Goal: Navigation & Orientation: Find specific page/section

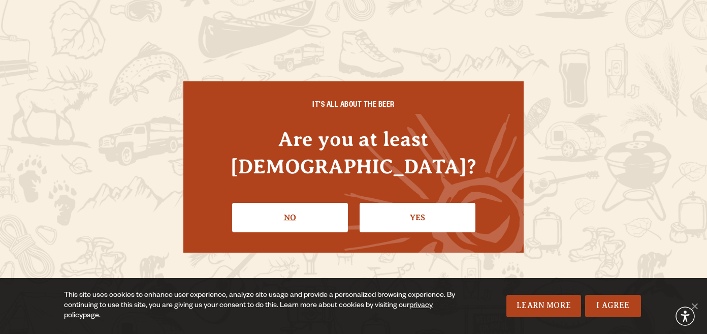
click at [289, 210] on link "No" at bounding box center [290, 217] width 116 height 29
click at [407, 206] on link "Yes" at bounding box center [417, 217] width 116 height 29
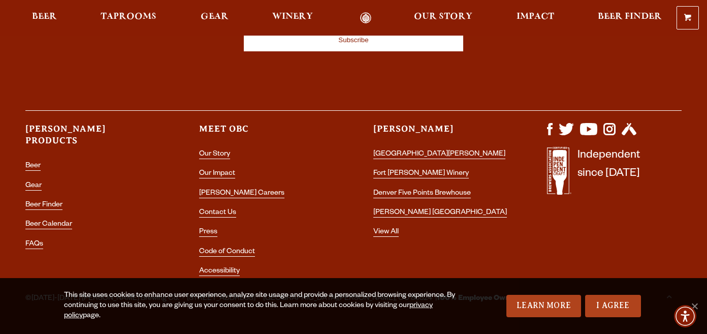
scroll to position [2948, 0]
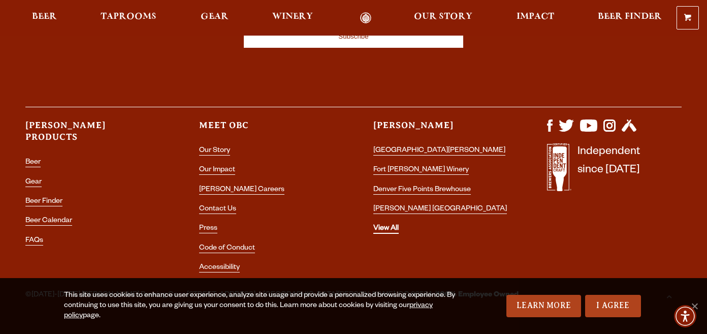
click at [384, 224] on link "View All" at bounding box center [385, 228] width 25 height 9
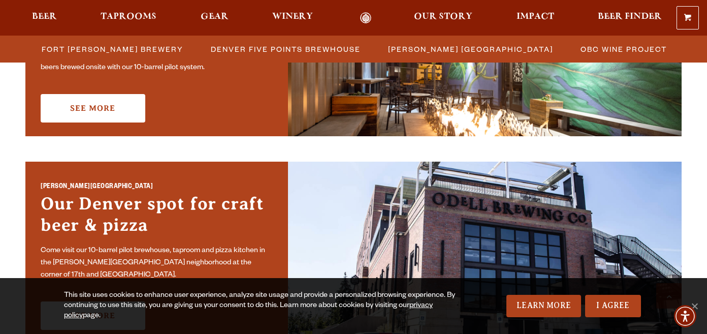
scroll to position [749, 0]
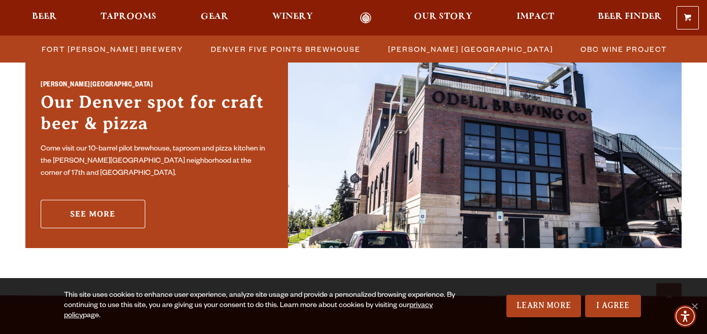
click at [110, 205] on link "See More" at bounding box center [93, 214] width 105 height 28
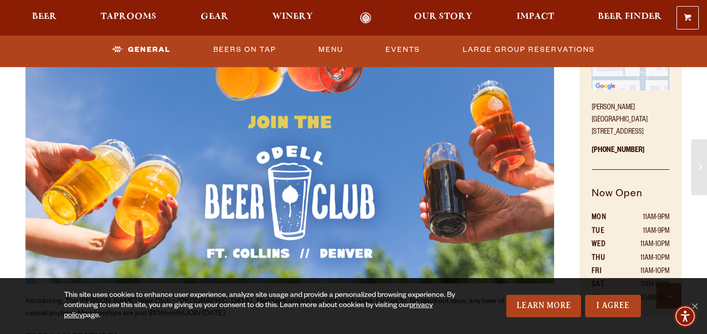
scroll to position [494, 0]
